Goal: Task Accomplishment & Management: Use online tool/utility

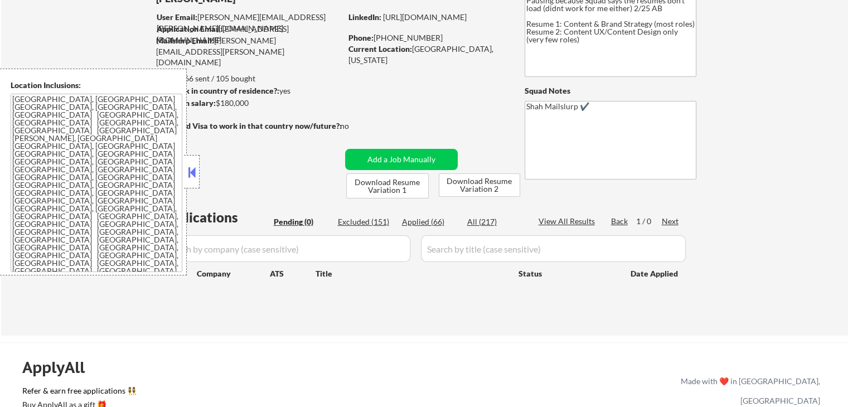
scroll to position [167, 0]
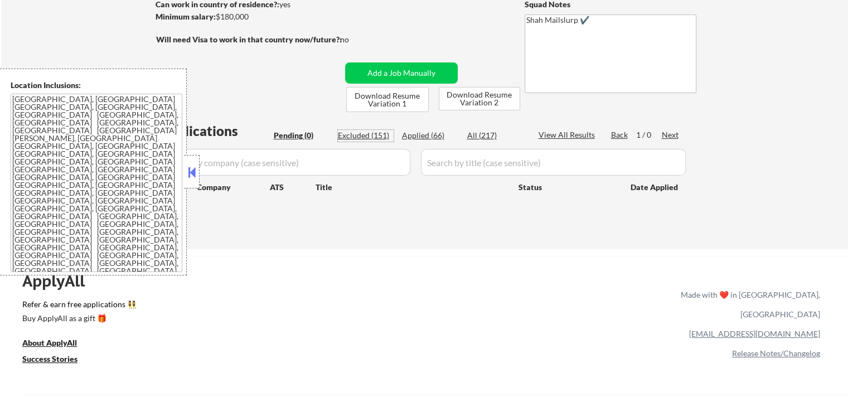
click at [365, 137] on div "Excluded (151)" at bounding box center [366, 135] width 56 height 11
click at [192, 170] on button at bounding box center [192, 172] width 12 height 17
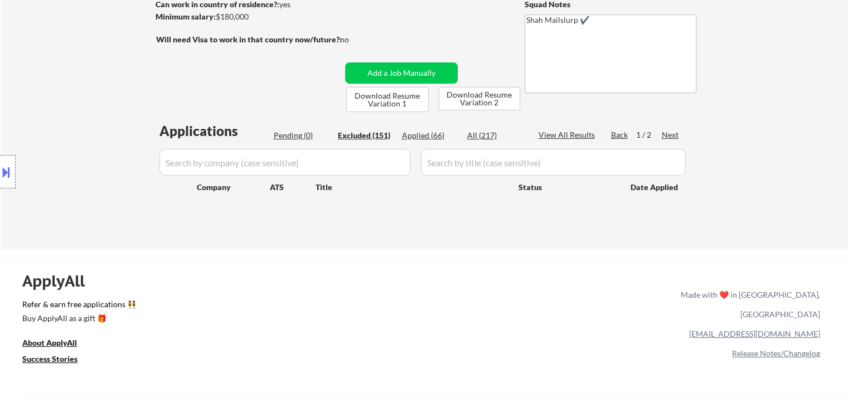
click at [6, 169] on button at bounding box center [6, 172] width 12 height 18
select select ""excluded__salary_""
select select ""excluded__location_""
select select ""excluded__expired_""
select select ""excluded__salary_""
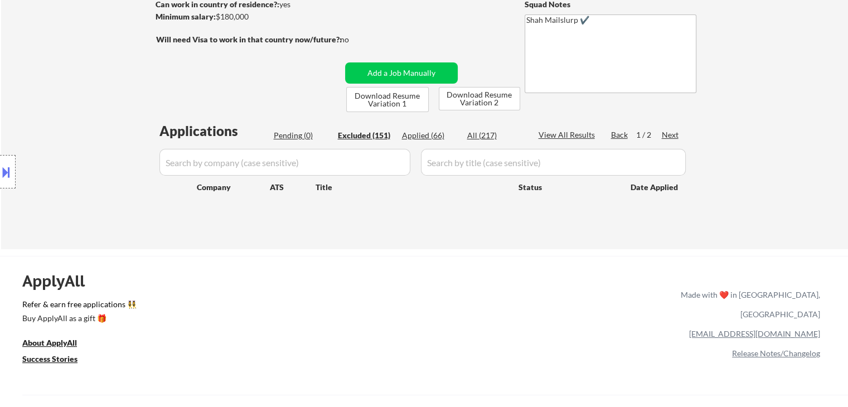
select select ""excluded__expired_""
select select ""excluded__salary_""
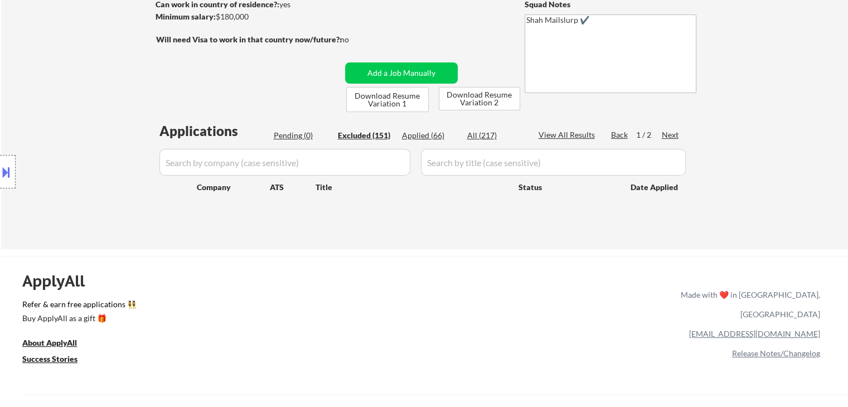
select select ""excluded__expired_""
select select ""excluded__salary_""
select select ""excluded__expired_""
select select ""excluded__location_""
select select ""excluded__salary_""
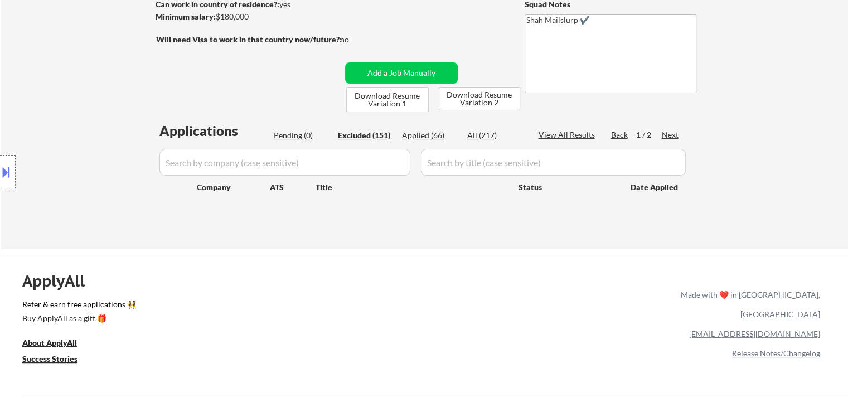
select select ""excluded__location_""
select select ""excluded__expired_""
select select ""excluded__salary_""
select select ""excluded__location_""
select select ""excluded""
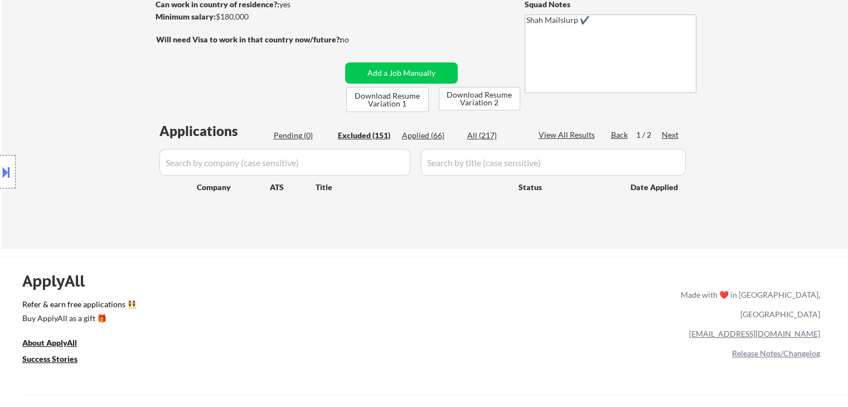
select select ""excluded__location_""
select select ""excluded""
select select ""excluded__salary_""
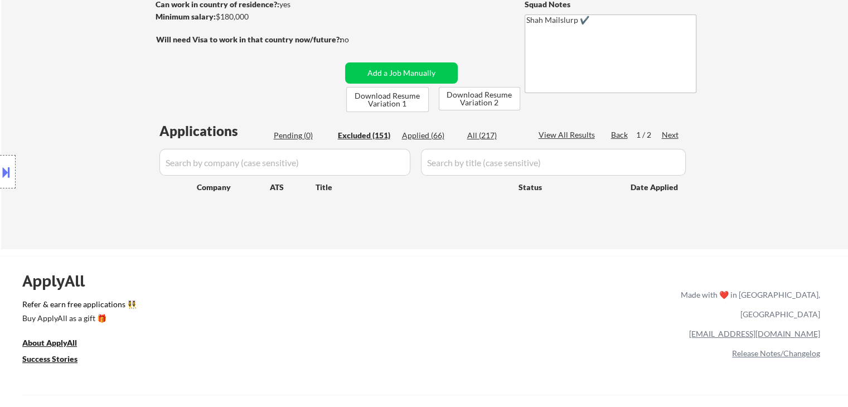
select select ""excluded__salary_""
select select ""excluded__other_""
select select ""excluded__location_""
select select ""excluded__salary_""
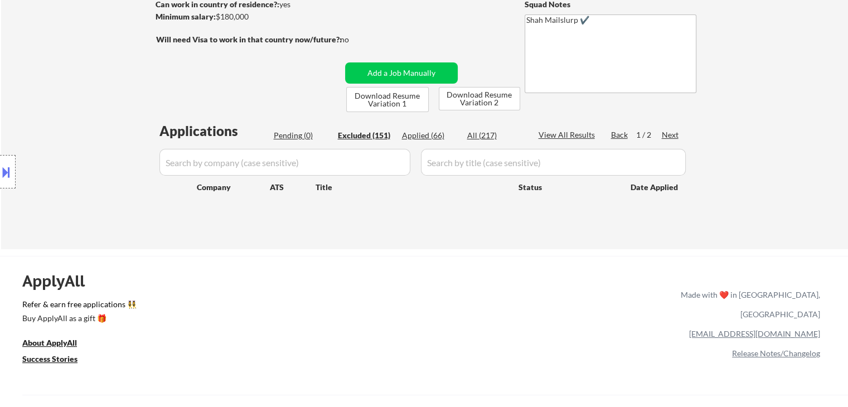
select select ""excluded__expired_""
select select ""excluded__salary_""
select select ""excluded""
select select ""excluded__expired_""
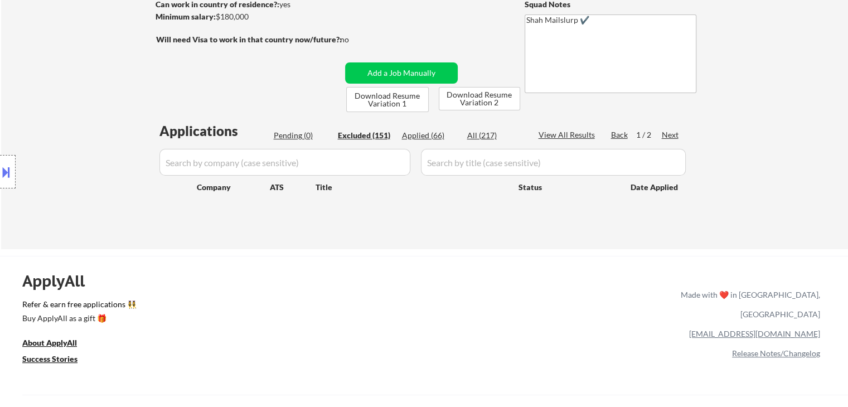
select select ""excluded""
select select ""excluded__expired_""
select select ""excluded__location_""
select select ""excluded__other_""
select select ""excluded__salary_""
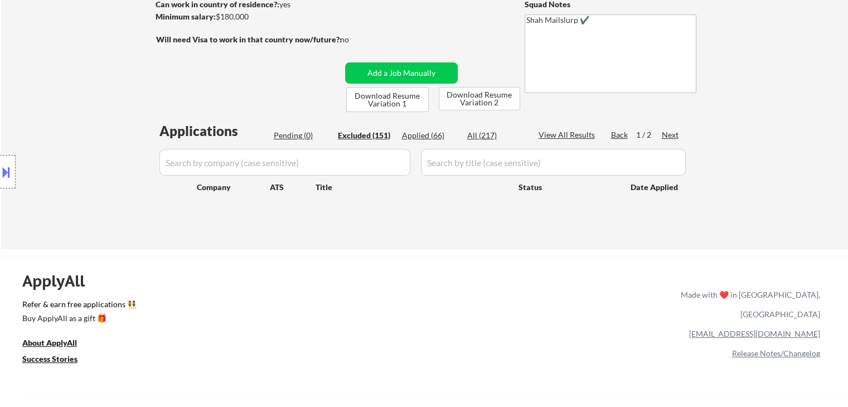
select select ""excluded__expired_""
select select ""excluded__blocklist_""
select select ""excluded__location_""
select select ""excluded__salary_""
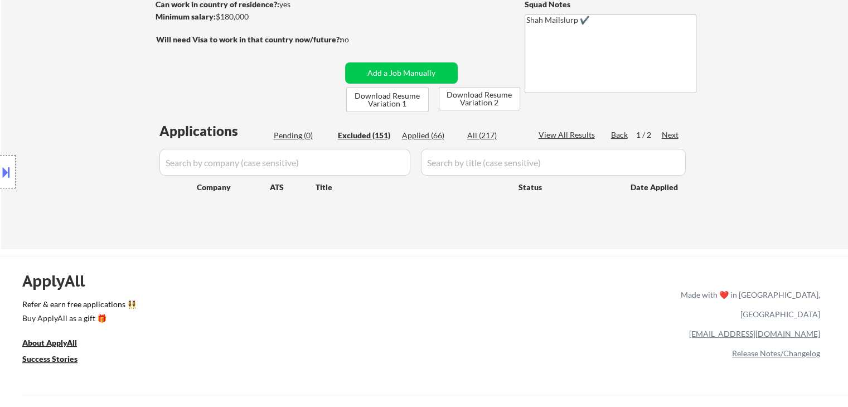
select select ""excluded__salary_""
select select ""excluded""
select select ""excluded__salary_""
select select ""excluded""
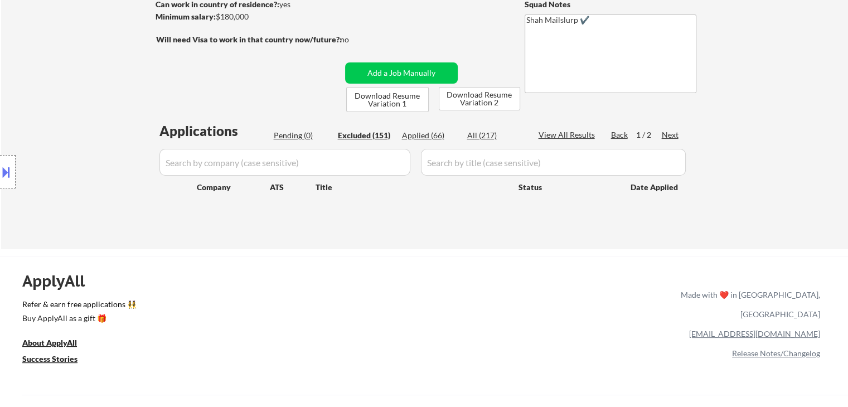
select select ""excluded__location_""
select select ""excluded__salary_""
select select ""excluded__expired_""
select select ""excluded__salary_""
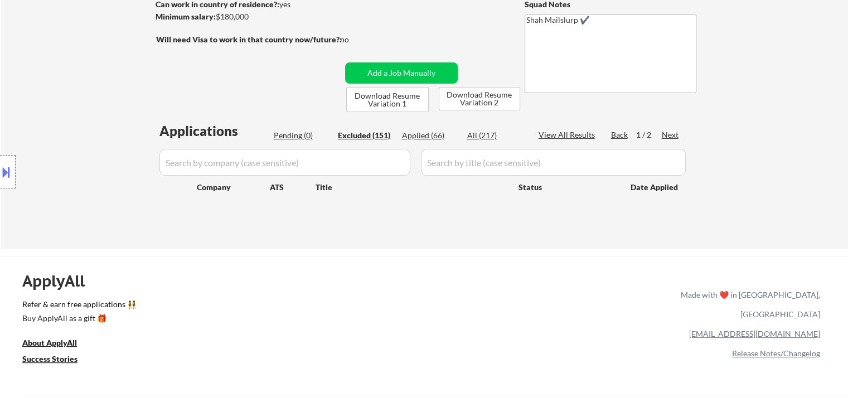
select select ""excluded__location_""
select select ""excluded__salary_""
select select ""excluded__expired_""
select select ""excluded""
select select ""excluded__location_""
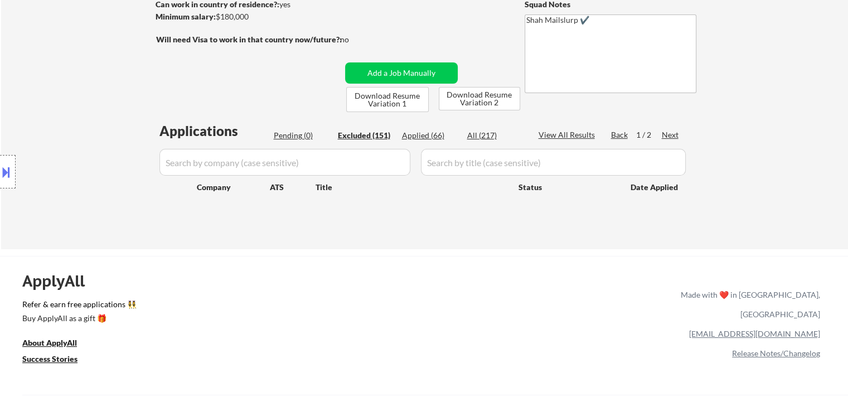
select select ""excluded__expired_""
select select ""excluded__salary_""
select select ""excluded__location_""
select select ""excluded""
select select ""excluded__location_""
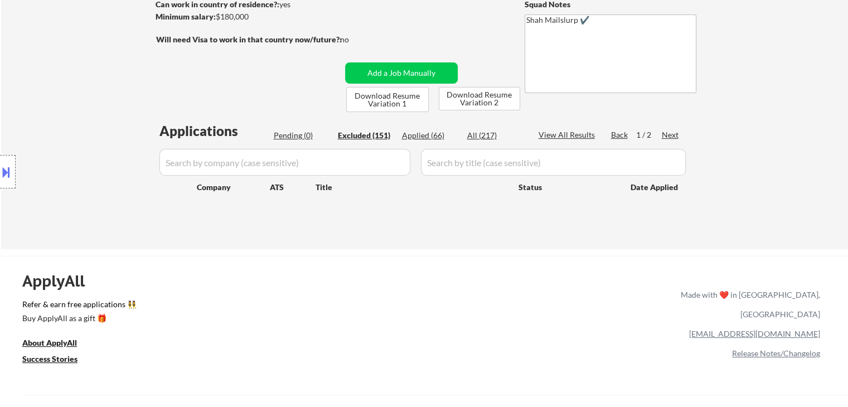
select select ""excluded""
select select ""excluded__salary_""
select select ""excluded""
select select ""excluded__salary_""
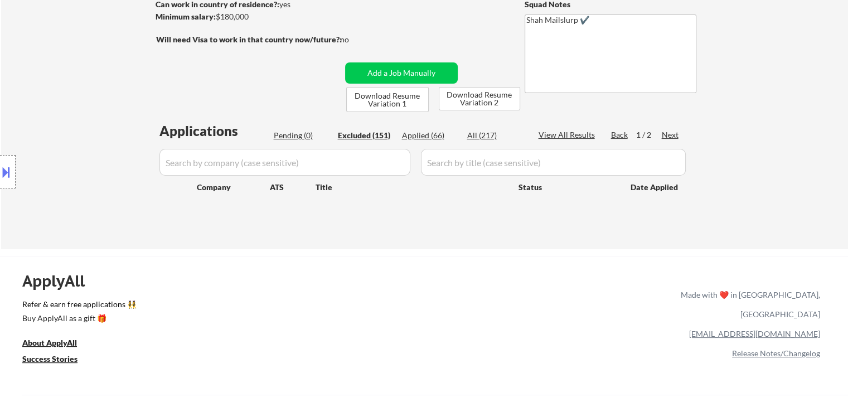
select select ""excluded__salary_""
select select ""excluded__location_""
select select ""excluded""
select select ""excluded__salary_""
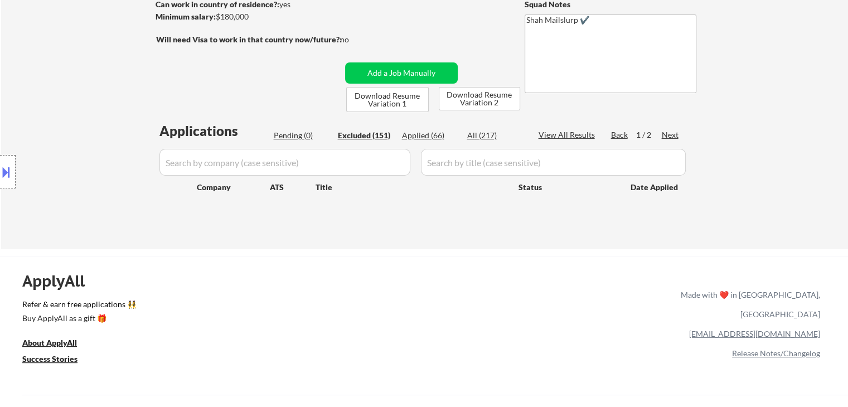
select select ""excluded__salary_""
select select ""excluded__location_""
select select ""excluded__salary_""
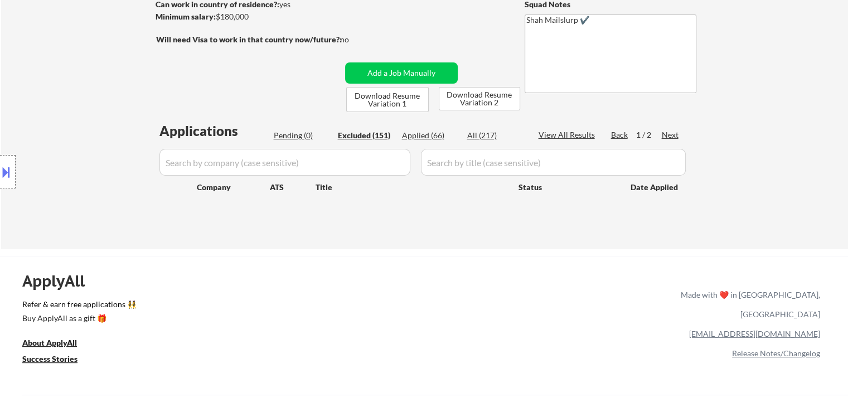
select select ""excluded__other_""
select select ""excluded__expired_""
select select ""excluded__location_""
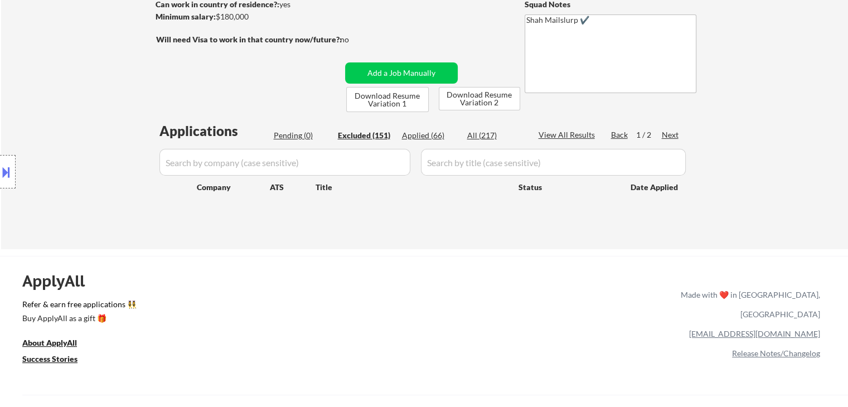
select select ""excluded__location_""
select select ""excluded""
select select ""excluded__location_""
select select ""excluded__salary_""
select select ""excluded""
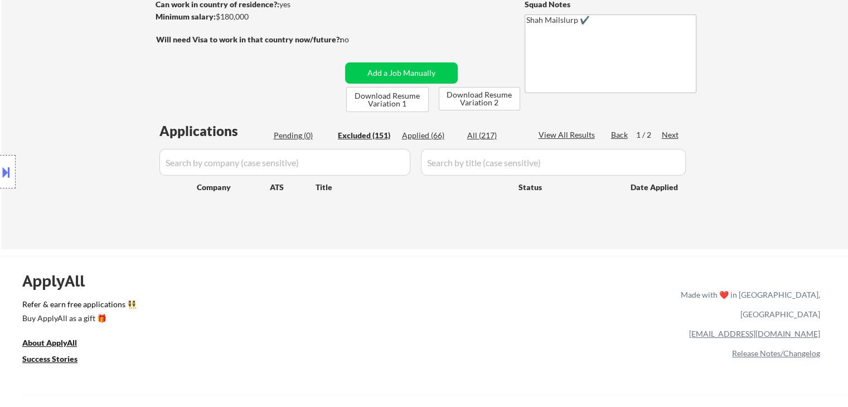
select select ""excluded__expired_""
select select ""excluded__salary_""
select select ""excluded__location_""
select select ""excluded__expired_""
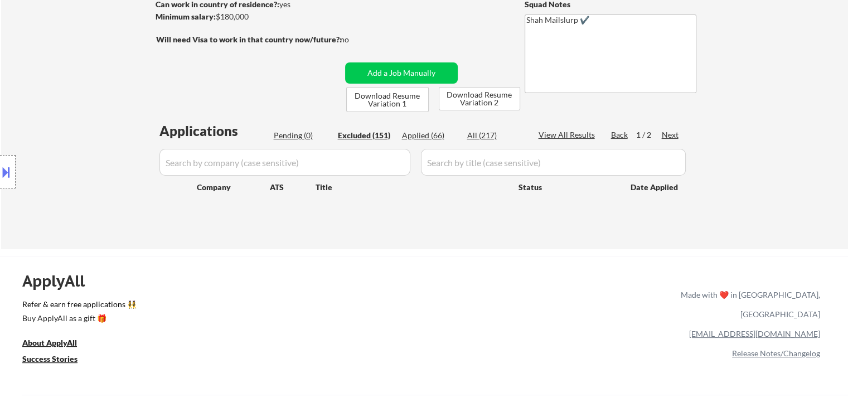
select select ""excluded__salary_""
select select ""excluded""
select select ""excluded__salary_""
select select ""excluded__other_""
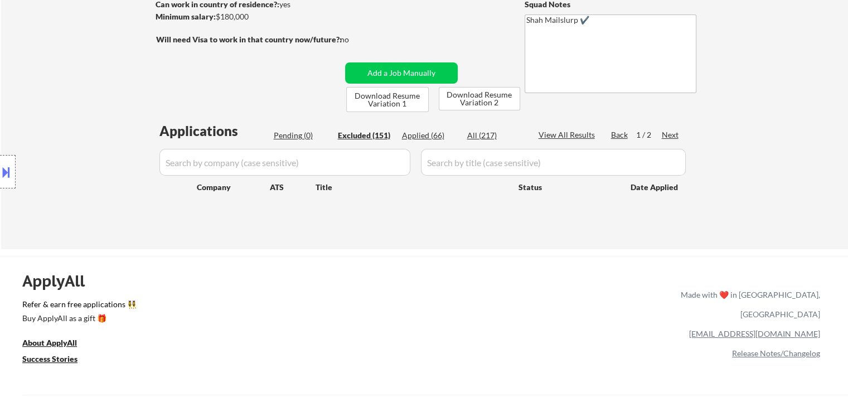
select select ""excluded__expired_""
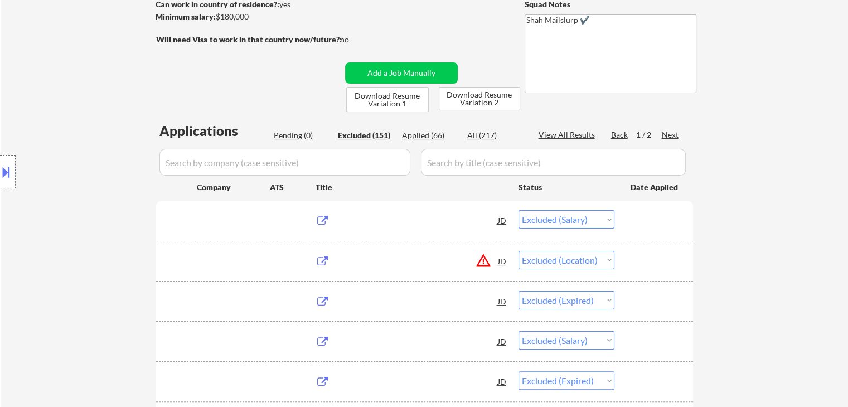
click at [8, 168] on button at bounding box center [6, 172] width 12 height 18
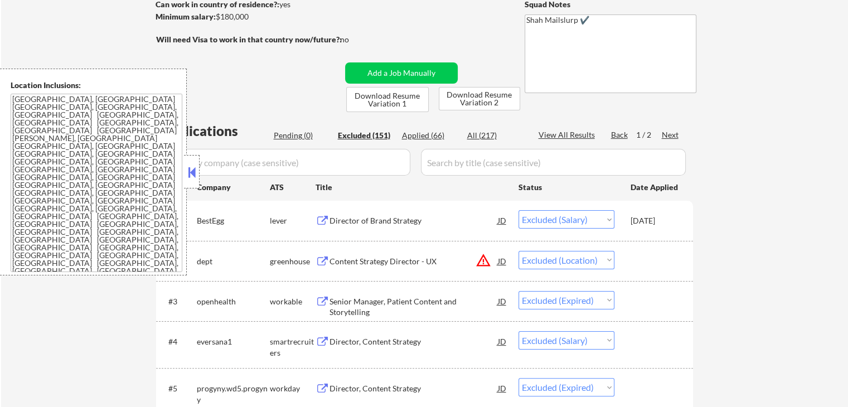
click at [120, 174] on textarea "[GEOGRAPHIC_DATA], [GEOGRAPHIC_DATA] [GEOGRAPHIC_DATA], [GEOGRAPHIC_DATA], [GEO…" at bounding box center [97, 183] width 172 height 178
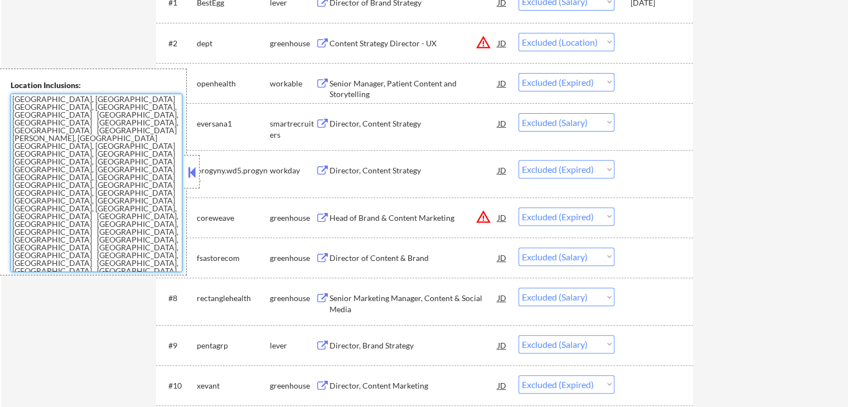
scroll to position [390, 0]
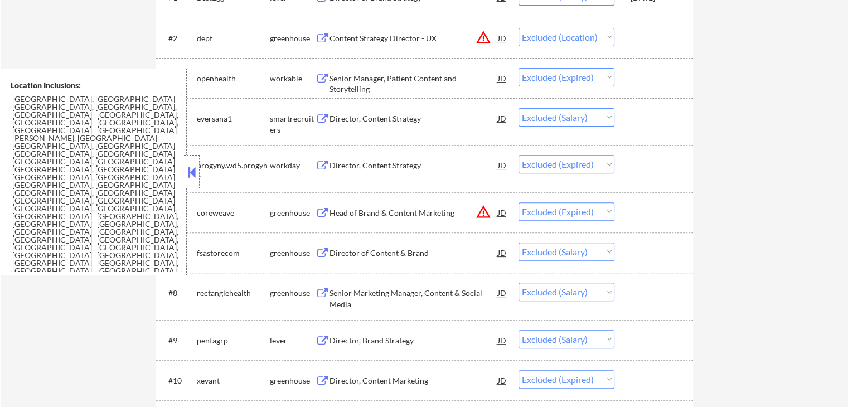
drag, startPoint x: 188, startPoint y: 177, endPoint x: 213, endPoint y: 189, distance: 27.7
click at [189, 177] on button at bounding box center [192, 172] width 12 height 17
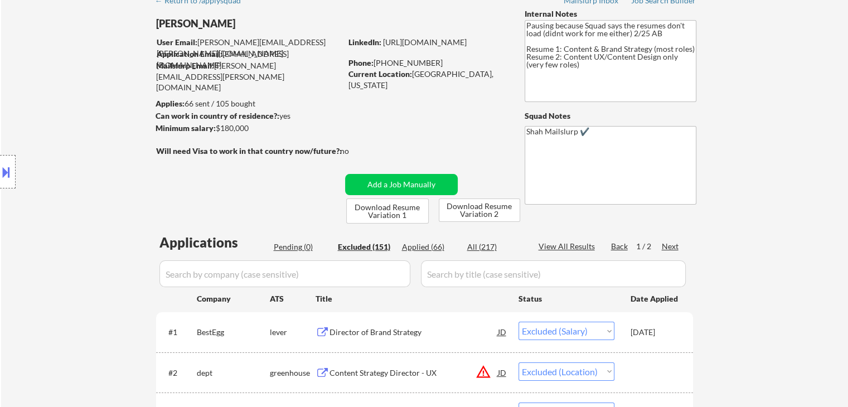
click at [143, 171] on div "Location Inclusions: [GEOGRAPHIC_DATA], [GEOGRAPHIC_DATA] [GEOGRAPHIC_DATA], [G…" at bounding box center [99, 172] width 199 height 207
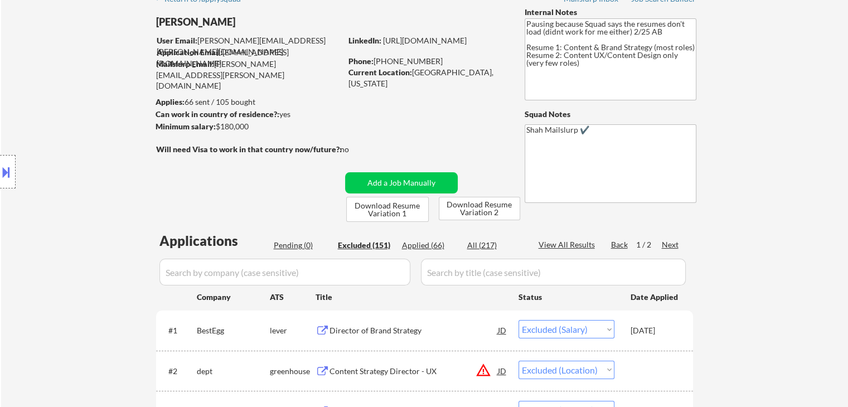
scroll to position [0, 0]
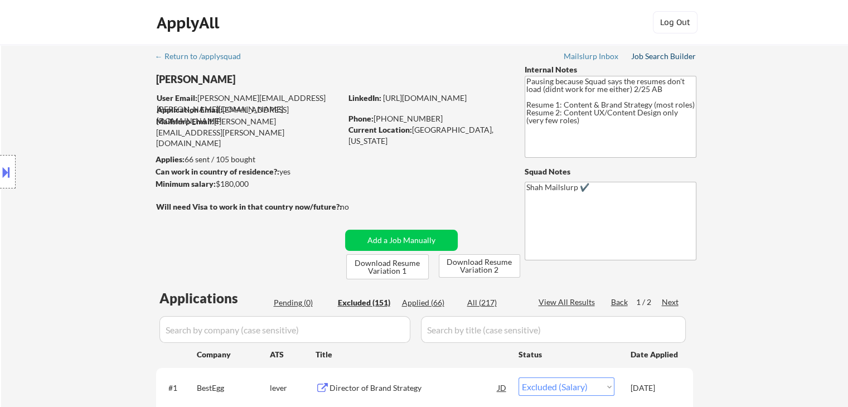
click at [647, 58] on div "Job Search Builder" at bounding box center [663, 56] width 65 height 8
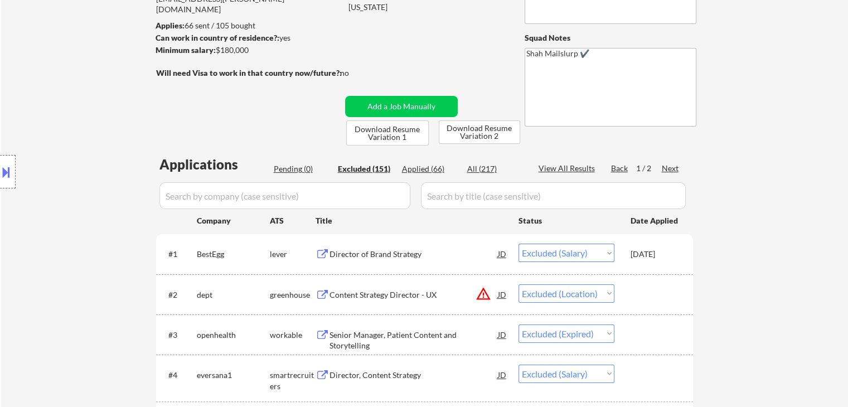
scroll to position [167, 0]
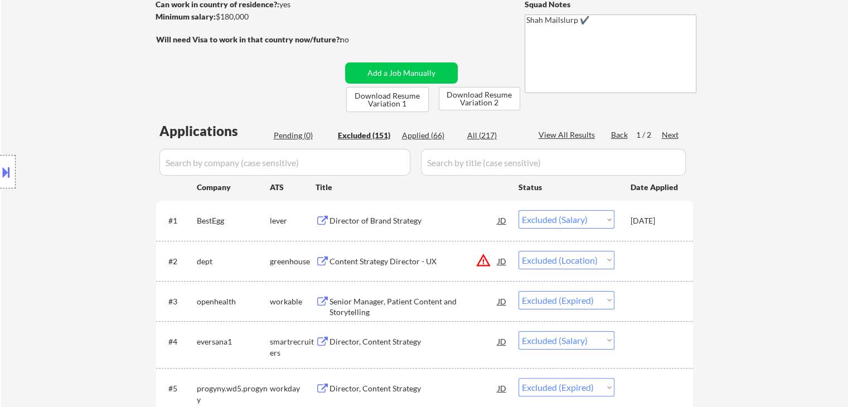
click at [288, 138] on div "Pending (0)" at bounding box center [302, 135] width 56 height 11
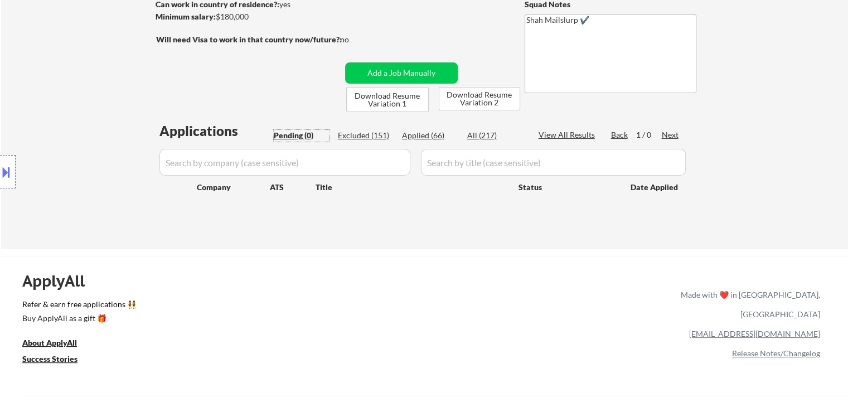
click at [118, 135] on div "Location Inclusions: [GEOGRAPHIC_DATA], [GEOGRAPHIC_DATA] [GEOGRAPHIC_DATA], [G…" at bounding box center [99, 172] width 199 height 207
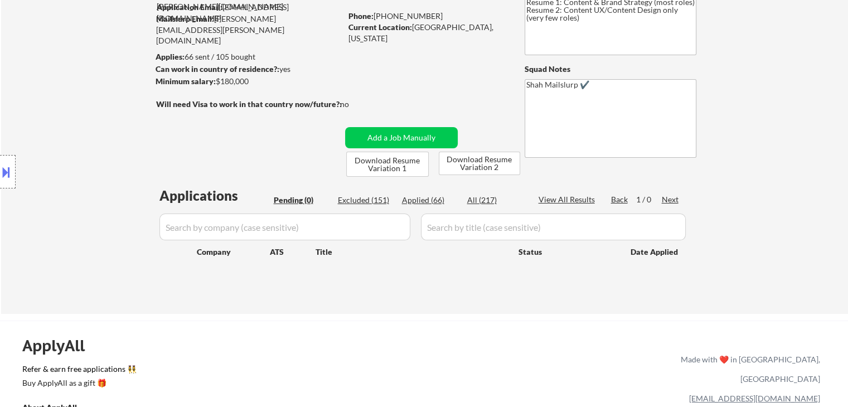
scroll to position [56, 0]
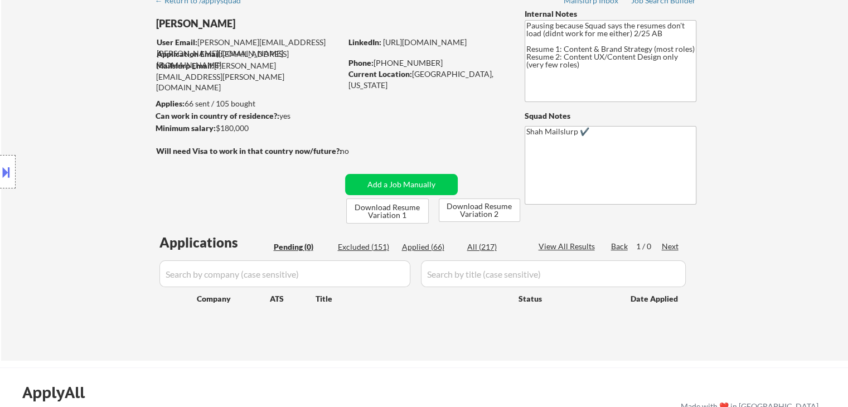
click at [727, 174] on div "← Return to /applysquad Mailslurp Inbox Job Search Builder [PERSON_NAME] User E…" at bounding box center [424, 175] width 846 height 372
click at [729, 177] on div "← Return to /applysquad Mailslurp Inbox Job Search Builder [PERSON_NAME] User E…" at bounding box center [424, 175] width 846 height 372
click at [781, 181] on div "← Return to /applysquad Mailslurp Inbox Job Search Builder [PERSON_NAME] User E…" at bounding box center [424, 175] width 846 height 372
